Goal: Transaction & Acquisition: Purchase product/service

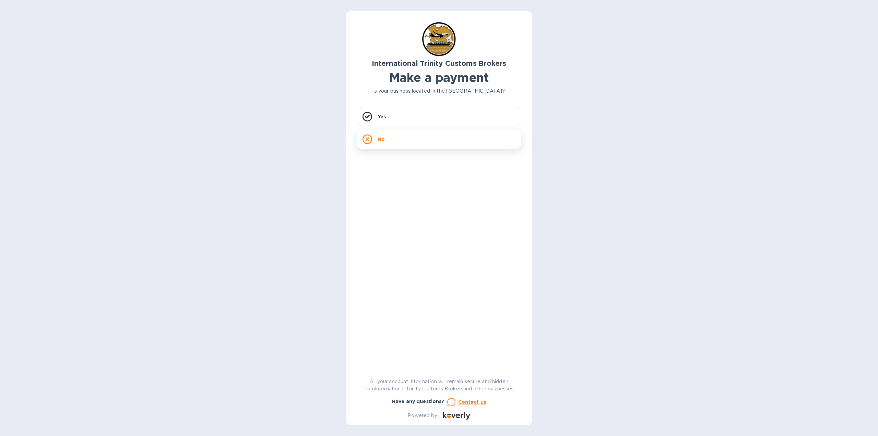
click at [372, 141] on div "No" at bounding box center [439, 139] width 165 height 19
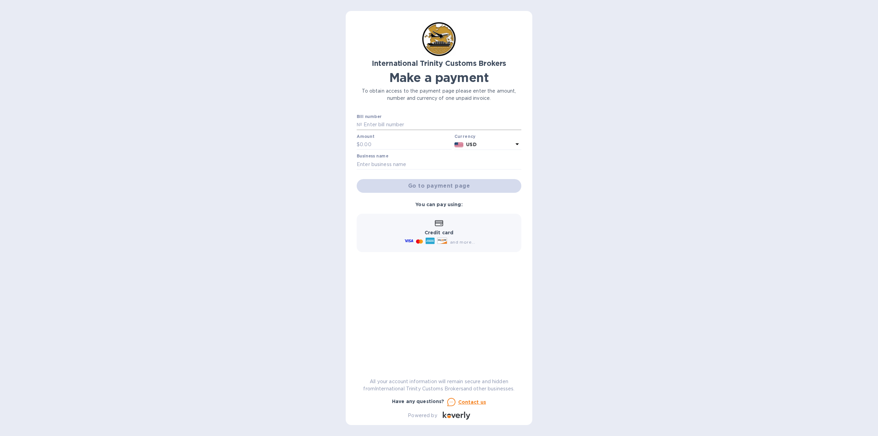
click at [380, 125] on input "text" at bounding box center [441, 125] width 159 height 10
type input "34991"
click at [391, 144] on input "text" at bounding box center [406, 145] width 92 height 10
type input "226.09"
click at [415, 164] on input "text" at bounding box center [439, 164] width 165 height 10
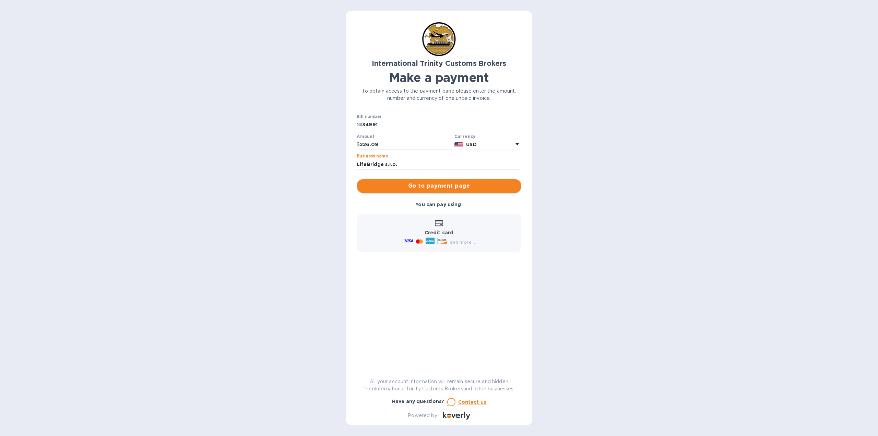
type input "LifeBridge s.r.o."
click at [418, 182] on span "Go to payment page" at bounding box center [439, 186] width 154 height 8
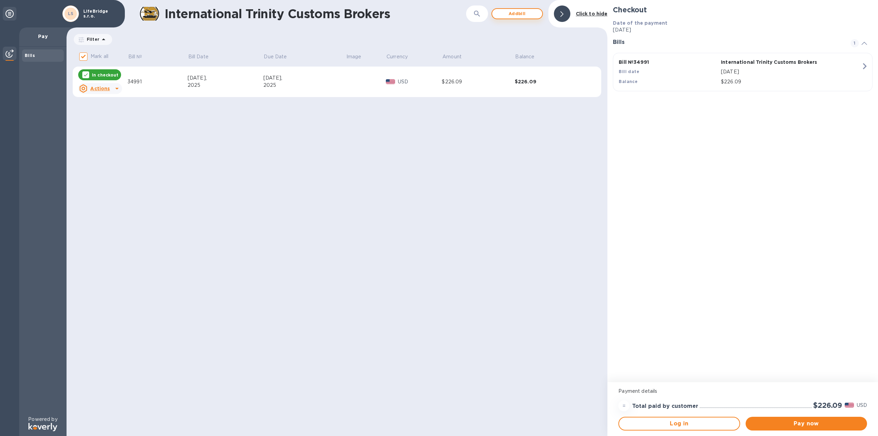
click at [517, 12] on span "Add bill" at bounding box center [517, 14] width 39 height 8
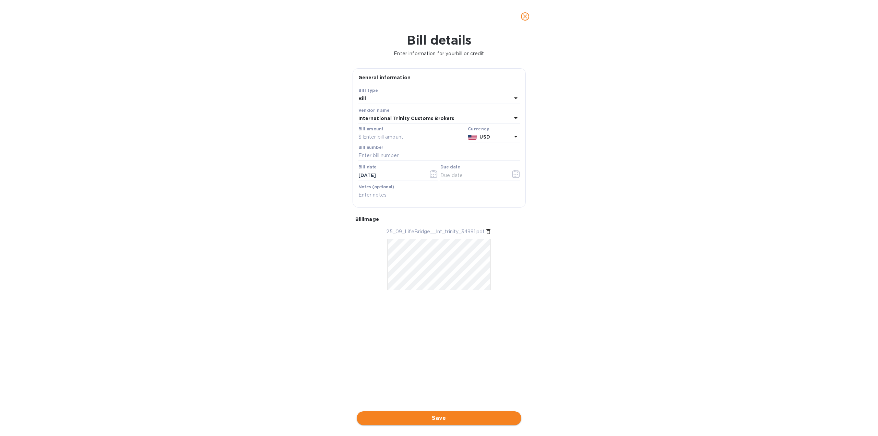
click at [445, 416] on span "Save" at bounding box center [439, 418] width 154 height 8
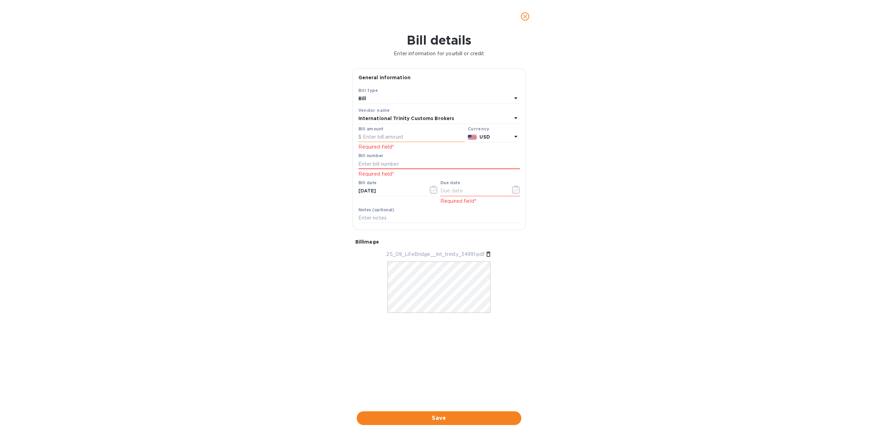
click at [372, 135] on input "text" at bounding box center [411, 137] width 107 height 10
type input "226.09"
click at [381, 161] on input "text" at bounding box center [439, 164] width 162 height 10
type input "34991"
click at [452, 190] on input "text" at bounding box center [472, 191] width 65 height 10
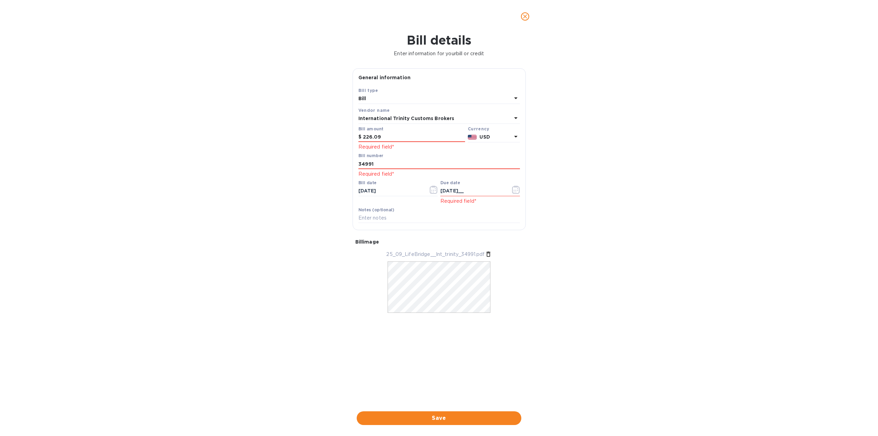
click at [471, 208] on div "Notes (optional)" at bounding box center [439, 216] width 162 height 16
click at [460, 190] on input "15/10/25__" at bounding box center [472, 191] width 65 height 10
click at [446, 419] on span "Save" at bounding box center [439, 418] width 154 height 8
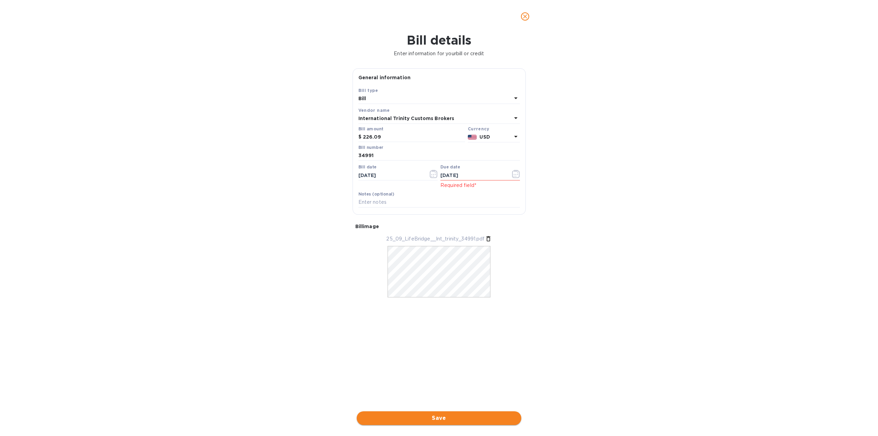
click at [432, 419] on span "Save" at bounding box center [439, 418] width 154 height 8
click at [515, 174] on icon "button" at bounding box center [516, 174] width 8 height 8
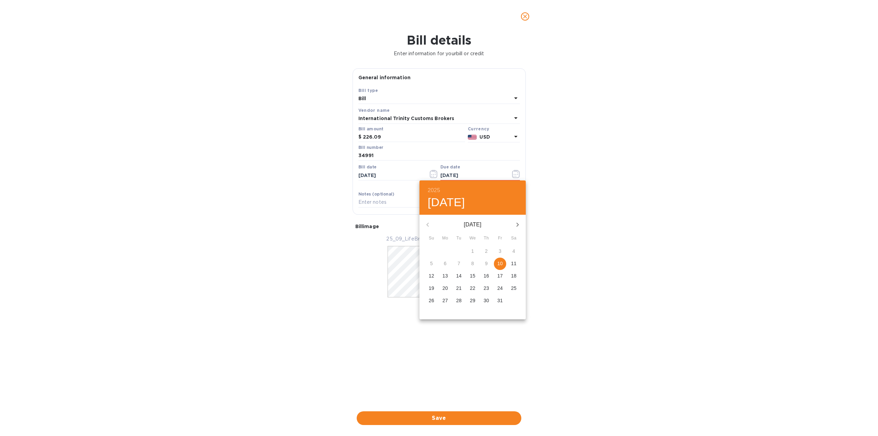
click at [499, 262] on p "10" at bounding box center [499, 263] width 5 height 7
type input "10/10/2025"
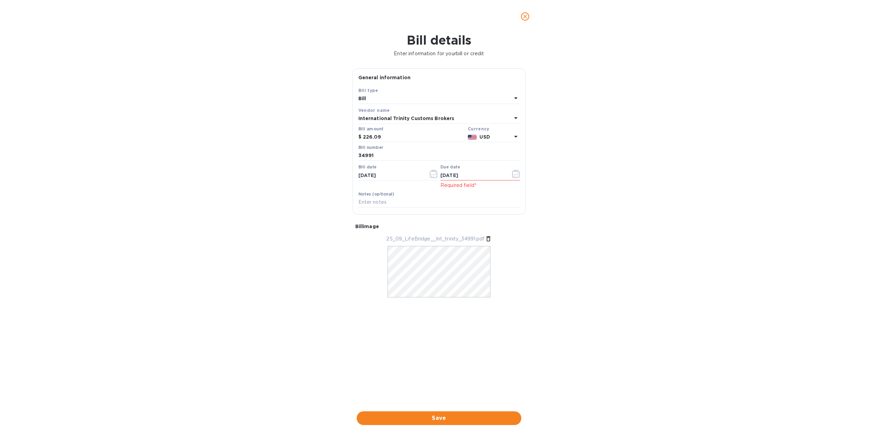
click at [429, 194] on div "Notes (optional)" at bounding box center [439, 200] width 162 height 16
click at [478, 189] on div "Due date 10/10/2025 Required field*" at bounding box center [480, 176] width 82 height 27
click at [516, 173] on icon "button" at bounding box center [516, 174] width 8 height 8
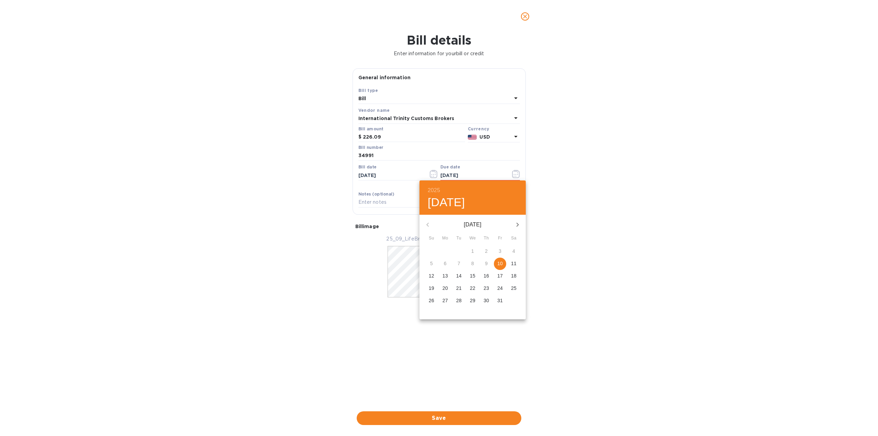
click at [516, 174] on div at bounding box center [439, 218] width 878 height 436
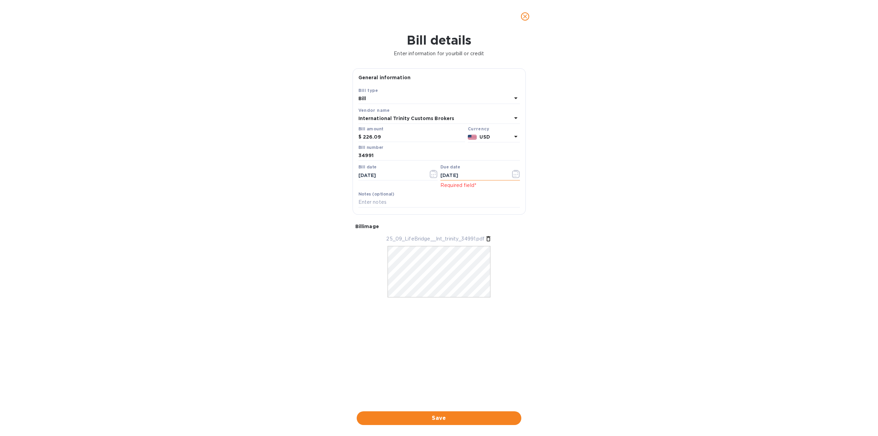
click at [513, 172] on icon "button" at bounding box center [516, 174] width 8 height 8
click at [380, 177] on input "10/10/2025" at bounding box center [390, 175] width 65 height 10
click at [434, 174] on icon "button" at bounding box center [433, 174] width 1 height 1
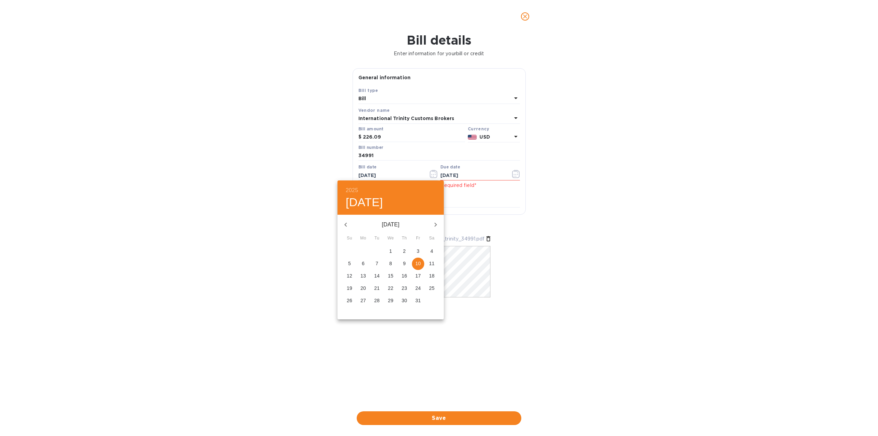
click at [346, 224] on icon "button" at bounding box center [345, 225] width 2 height 4
click at [351, 275] on p "14" at bounding box center [349, 275] width 5 height 7
type input "09/14/2025"
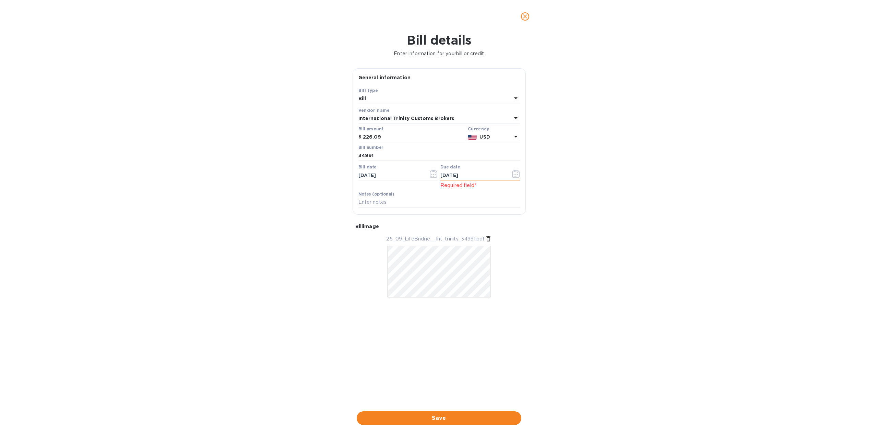
click at [515, 173] on icon "button" at bounding box center [516, 174] width 8 height 8
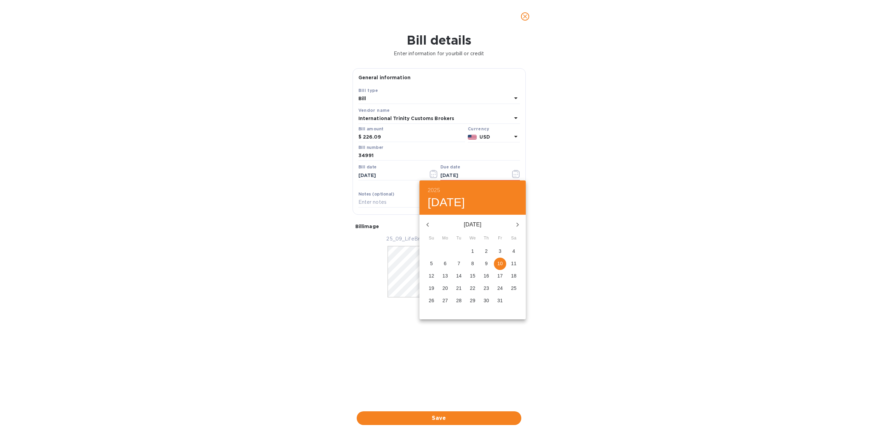
click at [425, 226] on icon "button" at bounding box center [428, 225] width 8 height 8
click at [446, 300] on p "29" at bounding box center [445, 300] width 5 height 7
type input "09/29/2025"
